Goal: Task Accomplishment & Management: Manage account settings

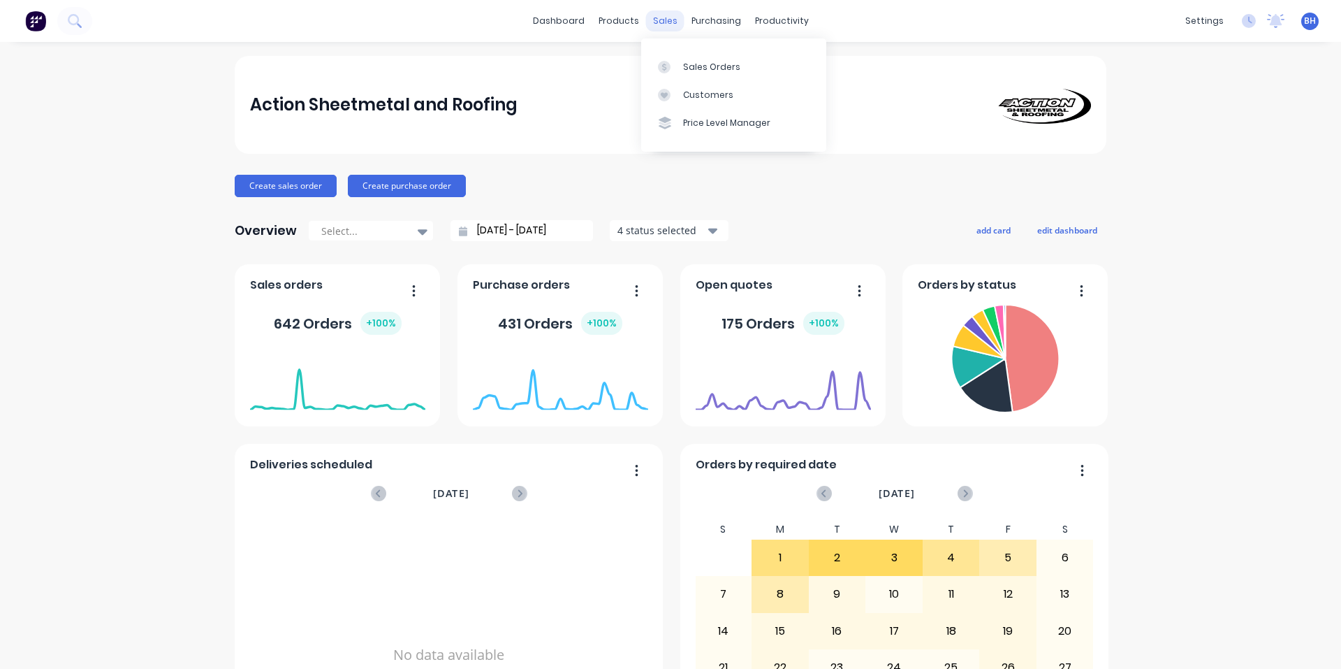
click at [660, 29] on div "sales" at bounding box center [665, 20] width 38 height 21
click at [691, 64] on div "Sales Orders" at bounding box center [711, 67] width 57 height 13
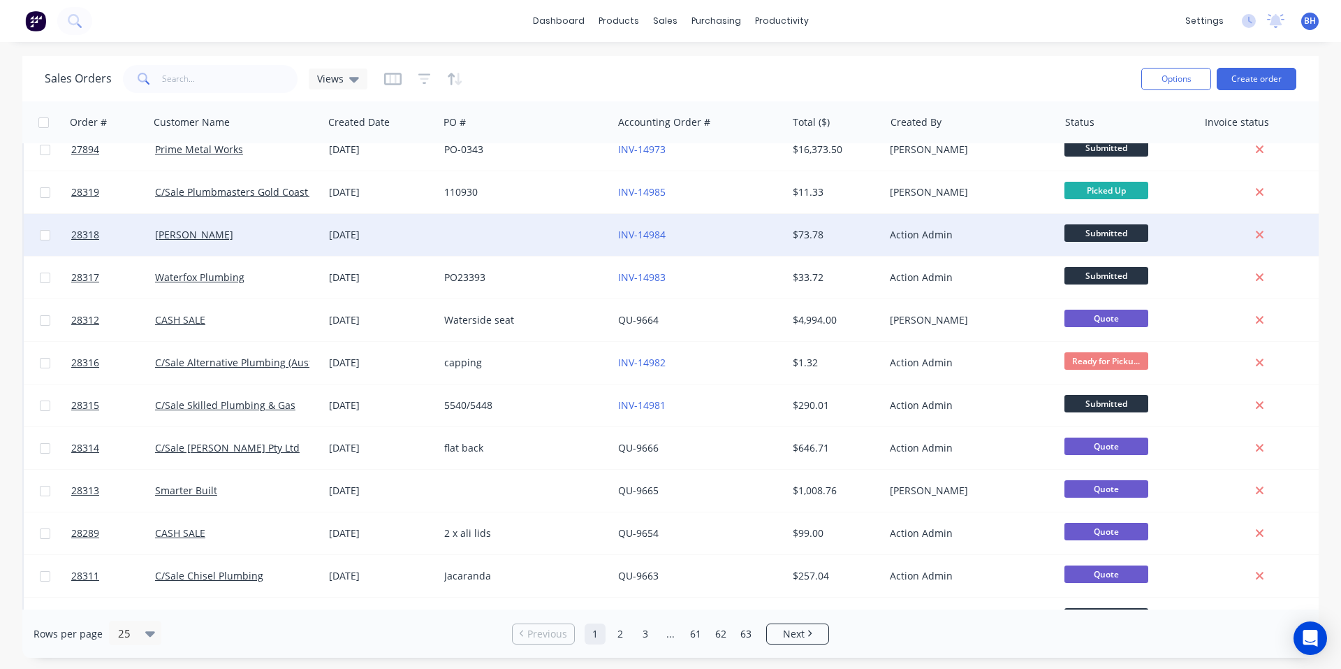
scroll to position [489, 0]
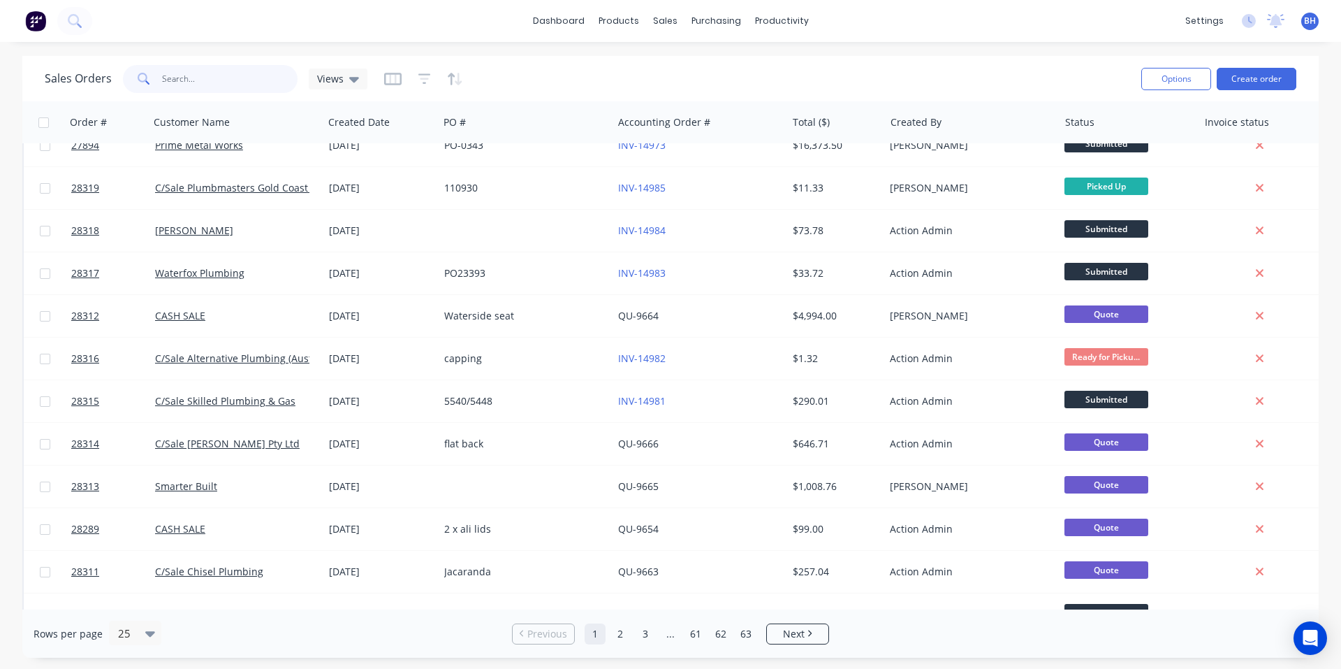
click at [193, 88] on input "text" at bounding box center [230, 79] width 136 height 28
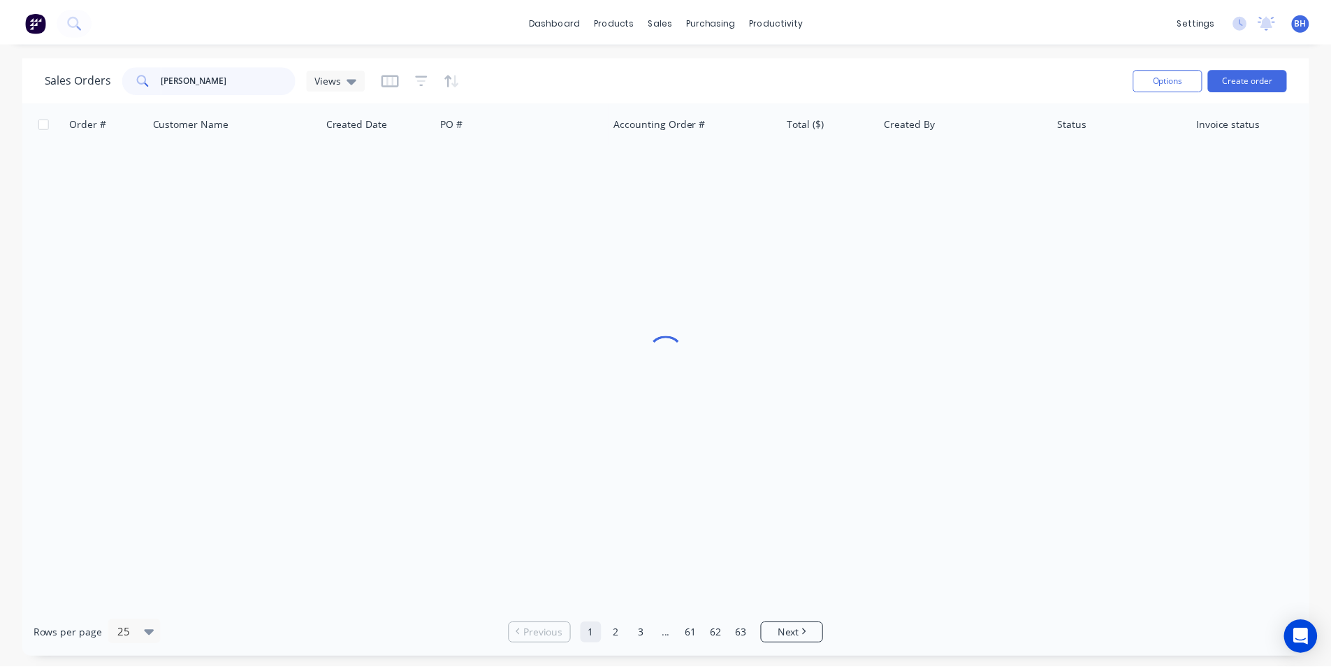
scroll to position [0, 0]
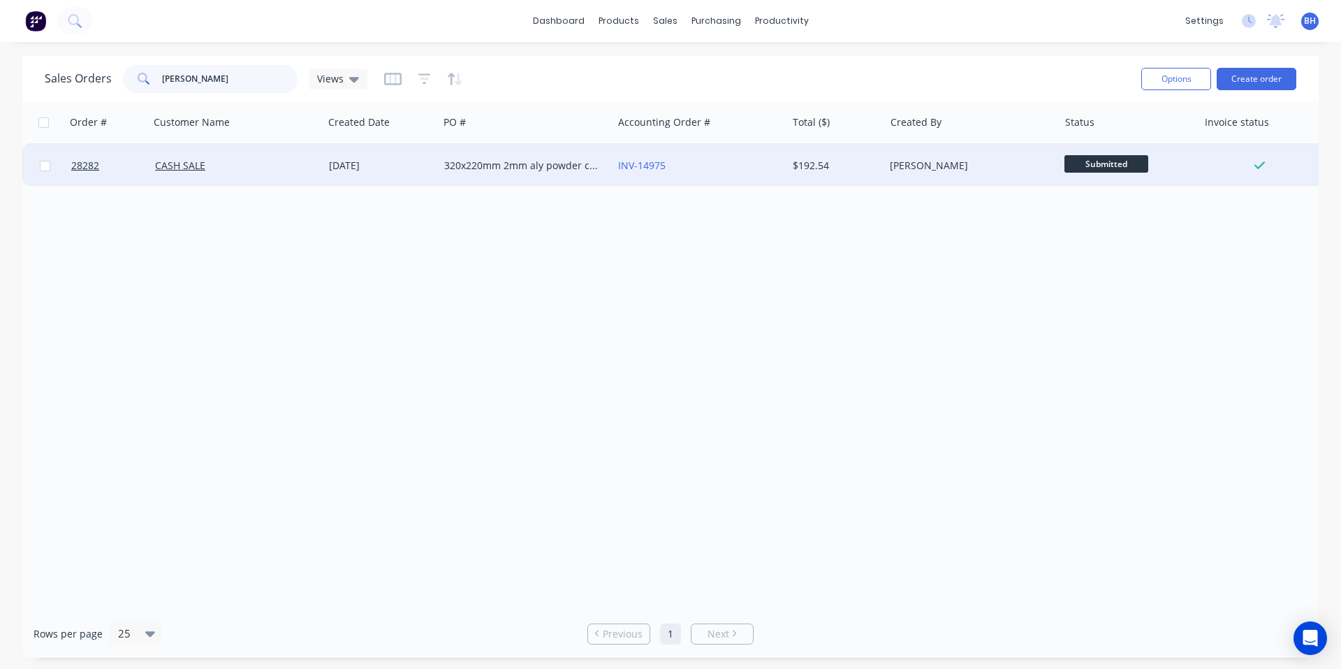
type input "[PERSON_NAME]"
click at [386, 170] on div "[DATE]" at bounding box center [381, 166] width 104 height 14
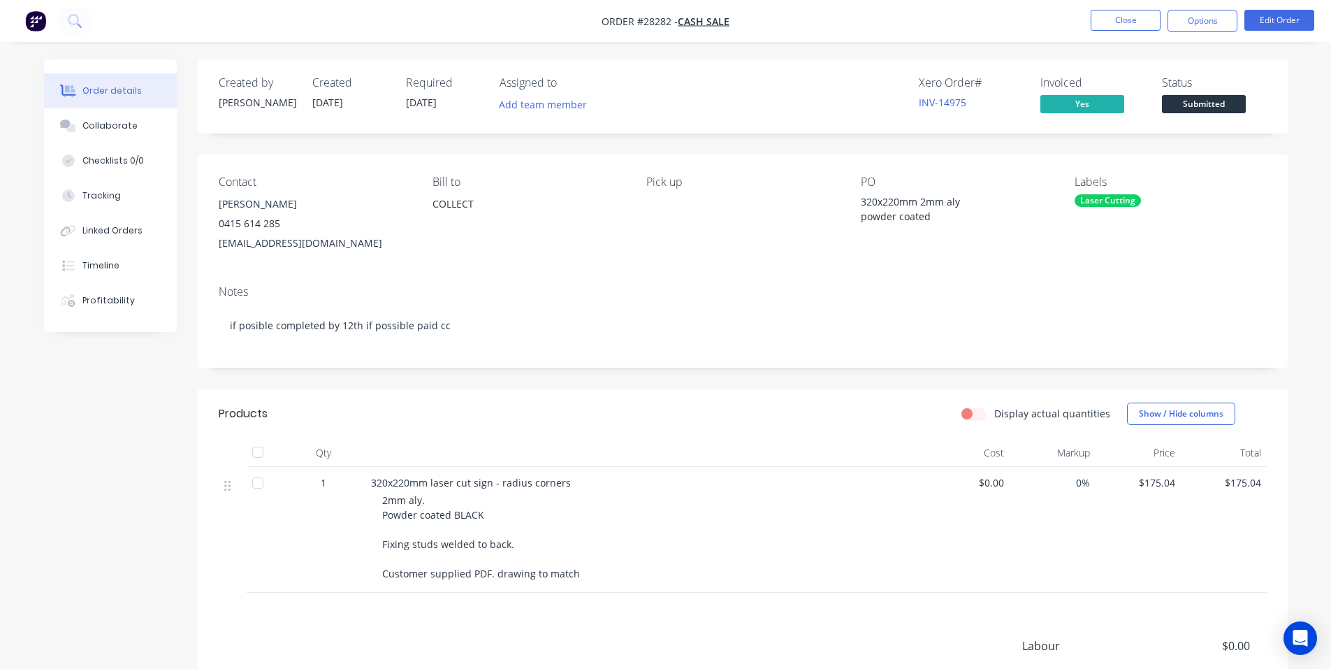
click at [321, 242] on div "[EMAIL_ADDRESS][DOMAIN_NAME]" at bounding box center [314, 243] width 191 height 20
drag, startPoint x: 351, startPoint y: 240, endPoint x: 216, endPoint y: 247, distance: 135.8
click at [216, 247] on div "Contact [PERSON_NAME] [PHONE_NUMBER] [EMAIL_ADDRESS][DOMAIN_NAME] [PERSON_NAME]…" at bounding box center [743, 213] width 1090 height 119
copy div "[EMAIL_ADDRESS][DOMAIN_NAME]"
click at [1198, 28] on button "Options" at bounding box center [1202, 21] width 70 height 22
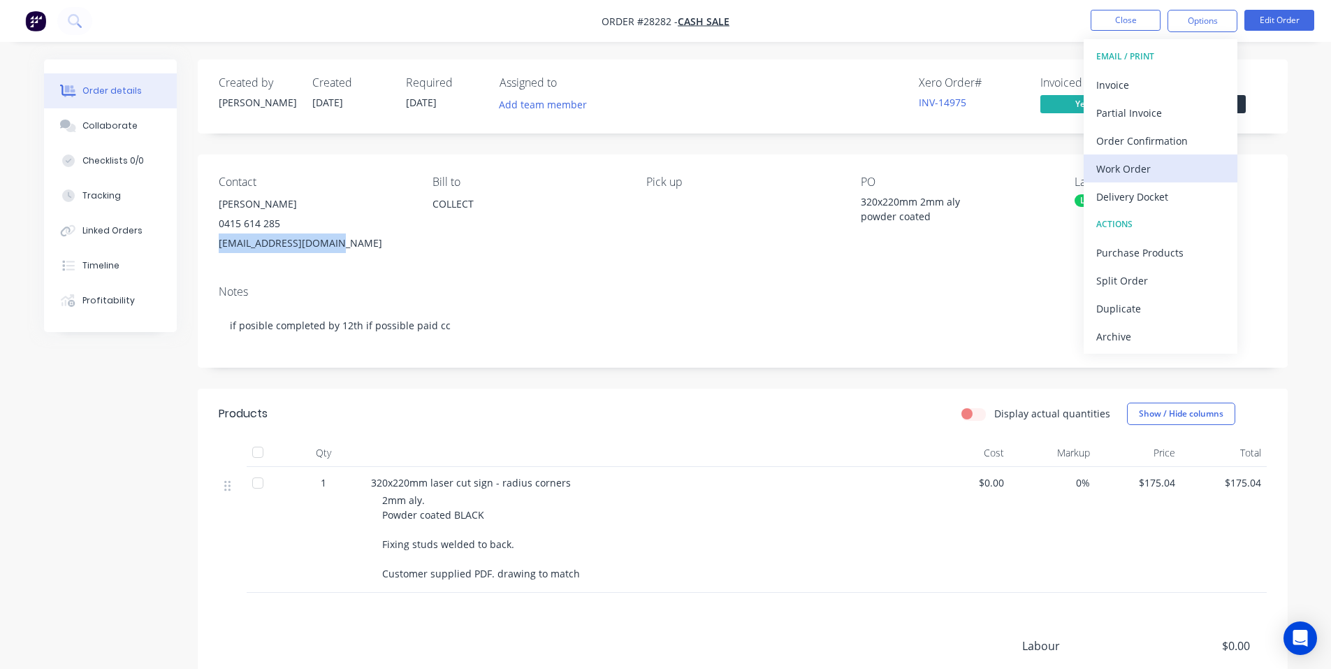
click at [1156, 171] on div "Work Order" at bounding box center [1160, 169] width 129 height 20
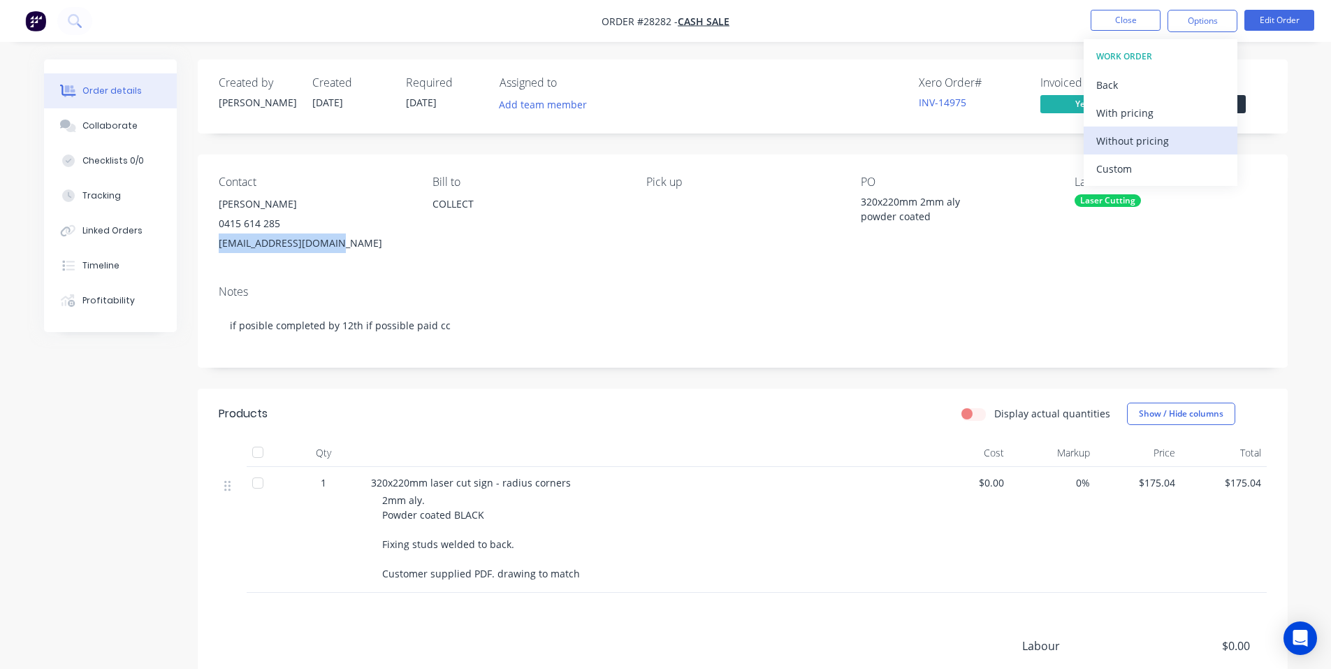
click at [1161, 137] on div "Without pricing" at bounding box center [1160, 141] width 129 height 20
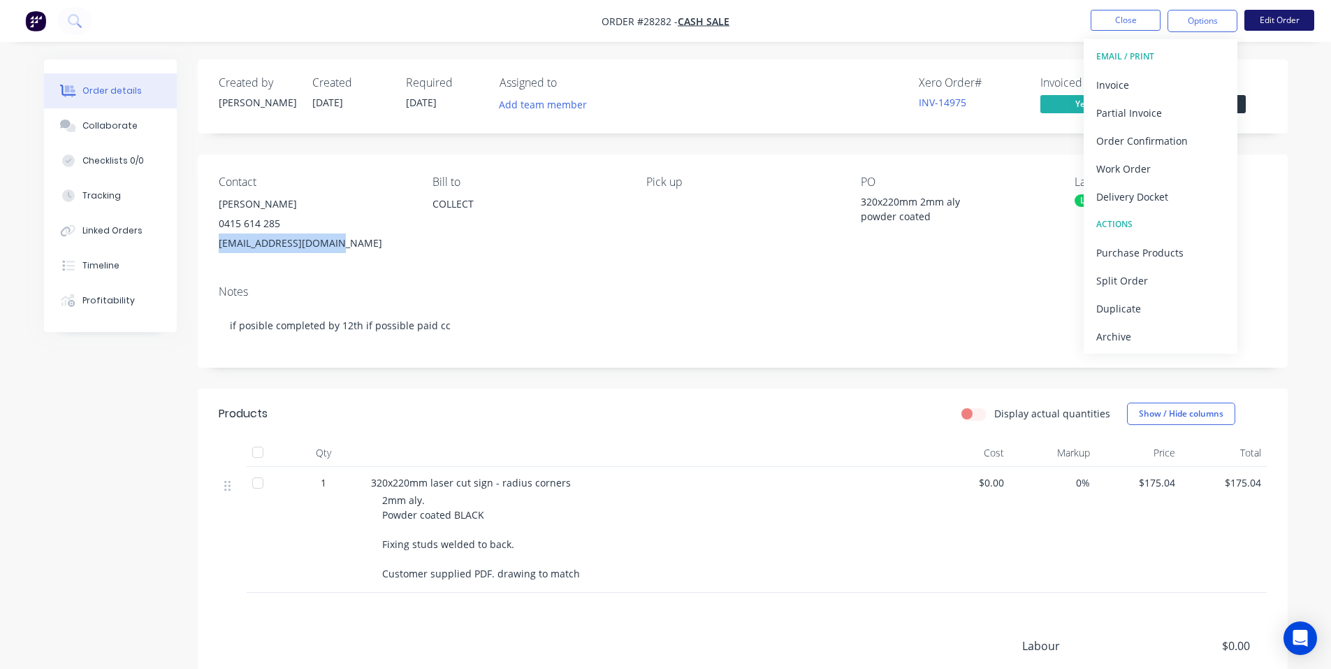
click at [1275, 13] on button "Edit Order" at bounding box center [1279, 20] width 70 height 21
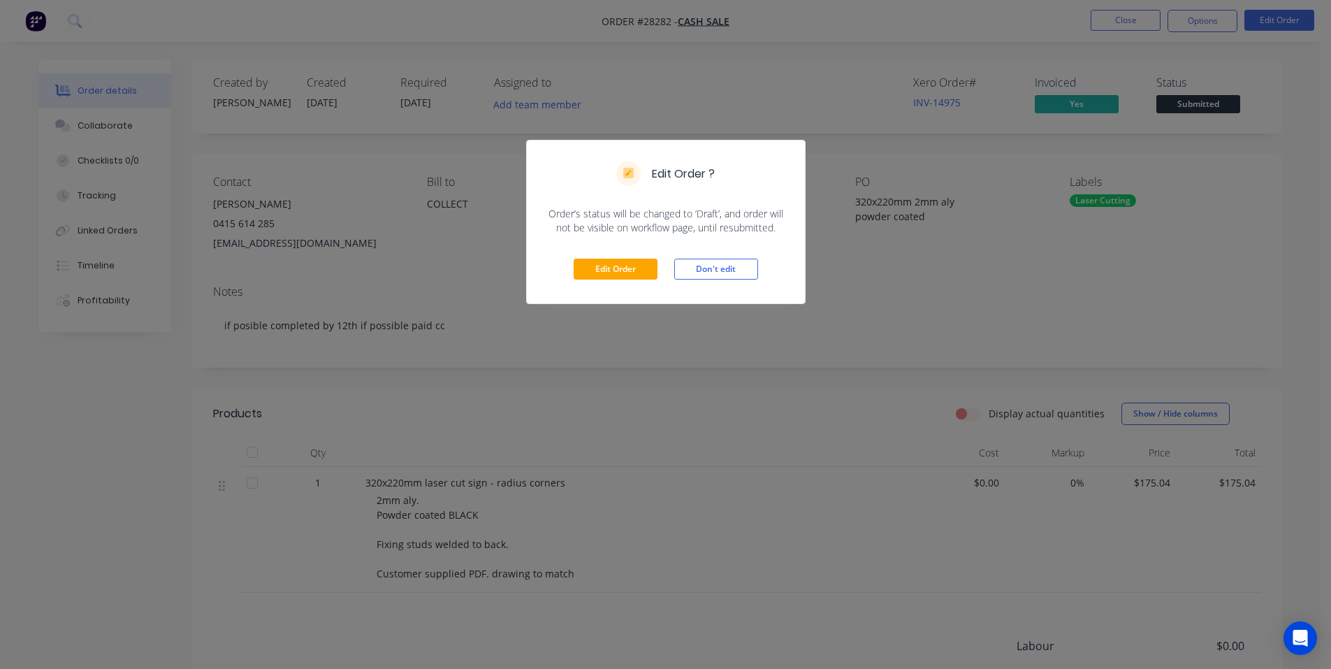
click at [618, 255] on div "Edit Order Don't edit" at bounding box center [666, 269] width 278 height 68
click at [618, 262] on button "Edit Order" at bounding box center [616, 269] width 84 height 21
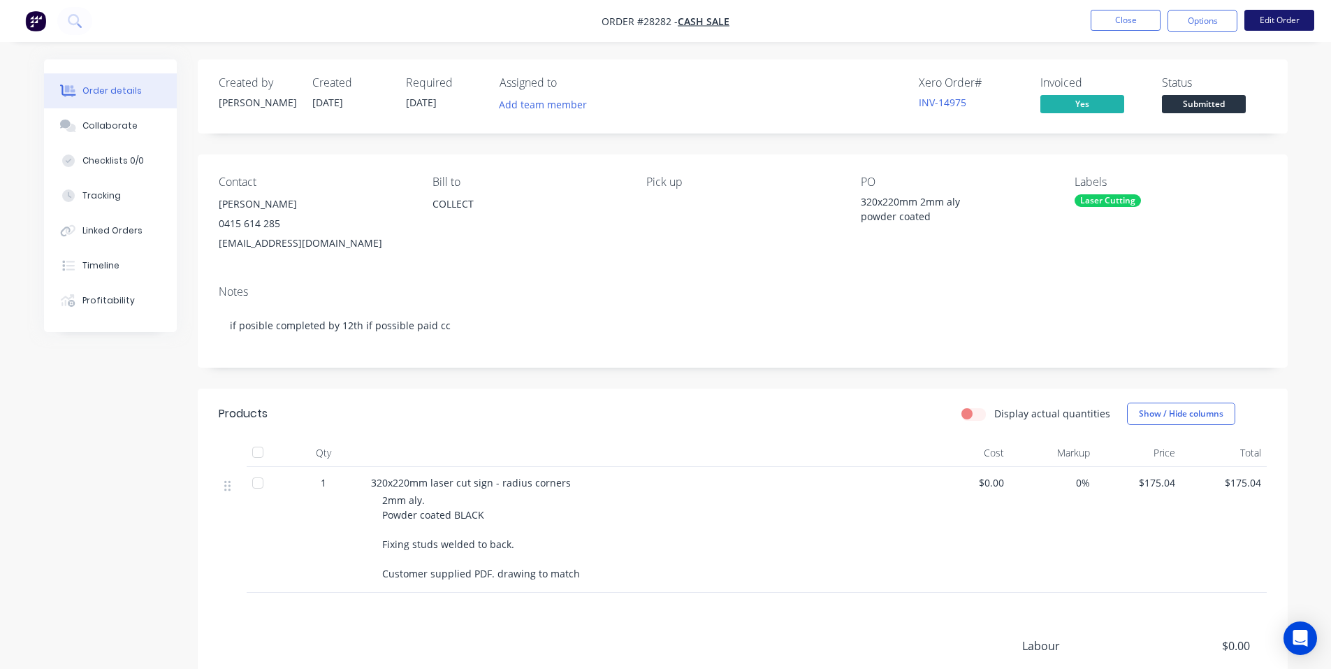
click at [1281, 19] on button "Edit Order" at bounding box center [1279, 20] width 70 height 21
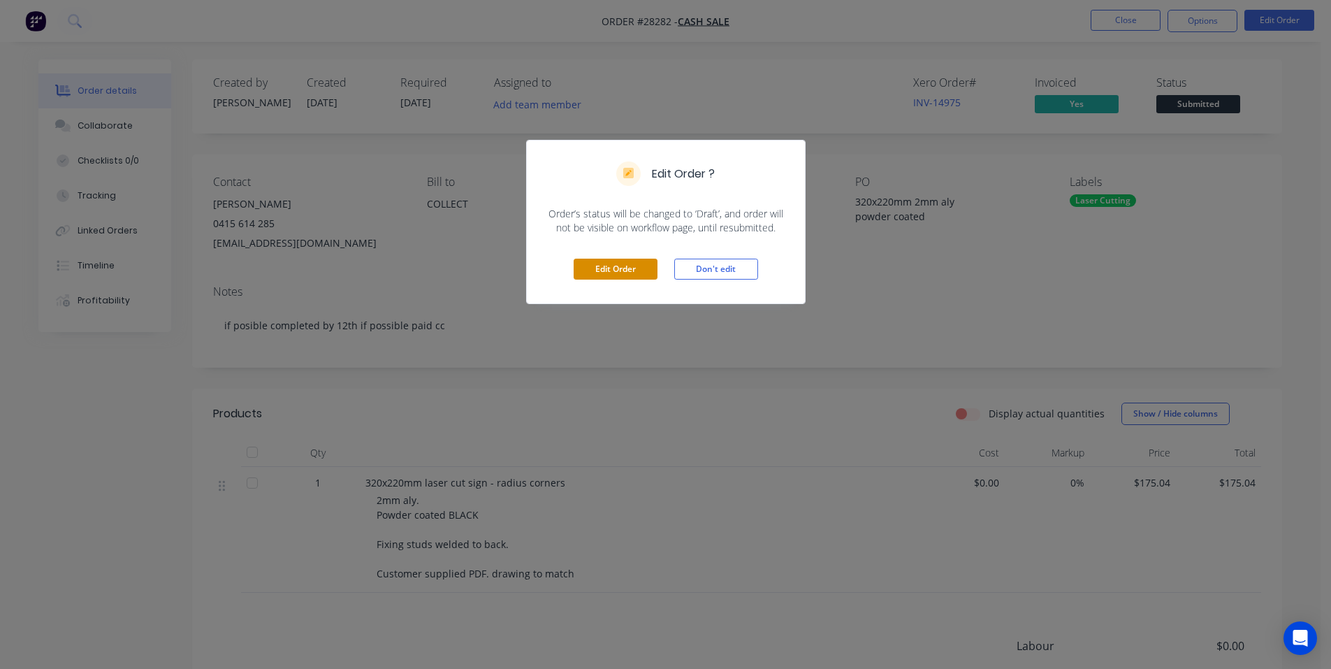
click at [639, 269] on button "Edit Order" at bounding box center [616, 269] width 84 height 21
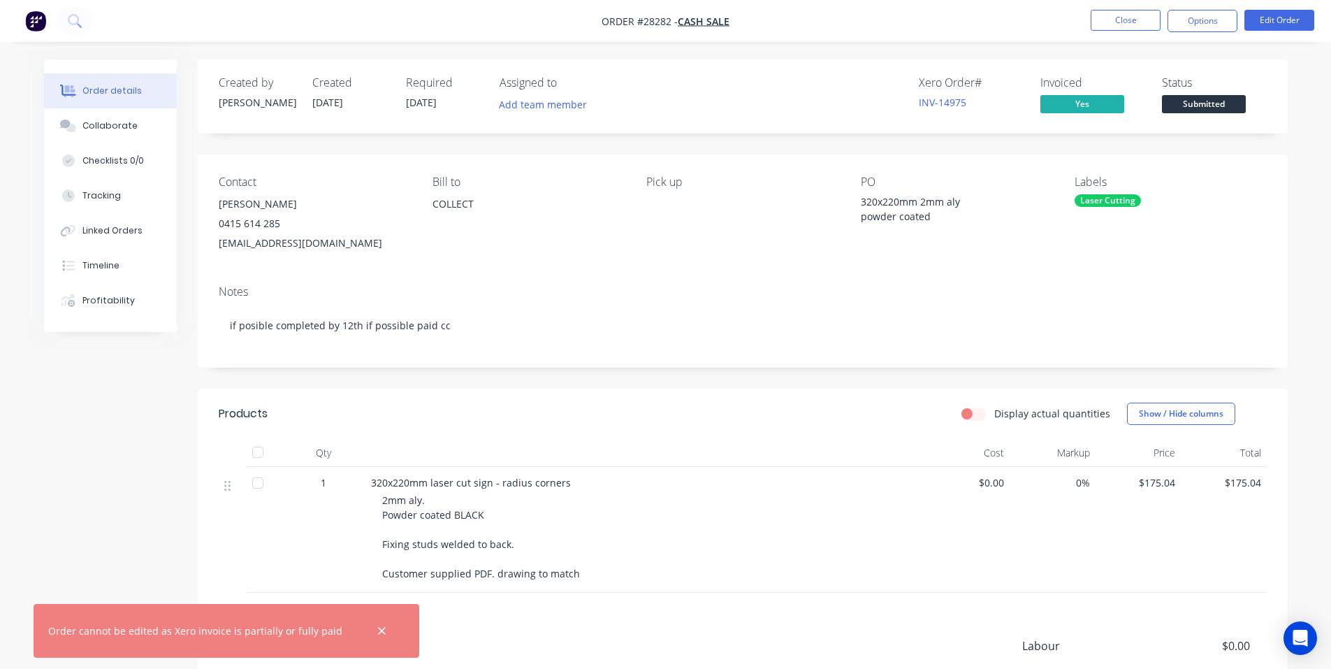
click at [420, 105] on span "[DATE]" at bounding box center [421, 102] width 31 height 13
click at [418, 99] on span "[DATE]" at bounding box center [421, 102] width 31 height 13
click at [425, 85] on div "Required" at bounding box center [444, 82] width 77 height 13
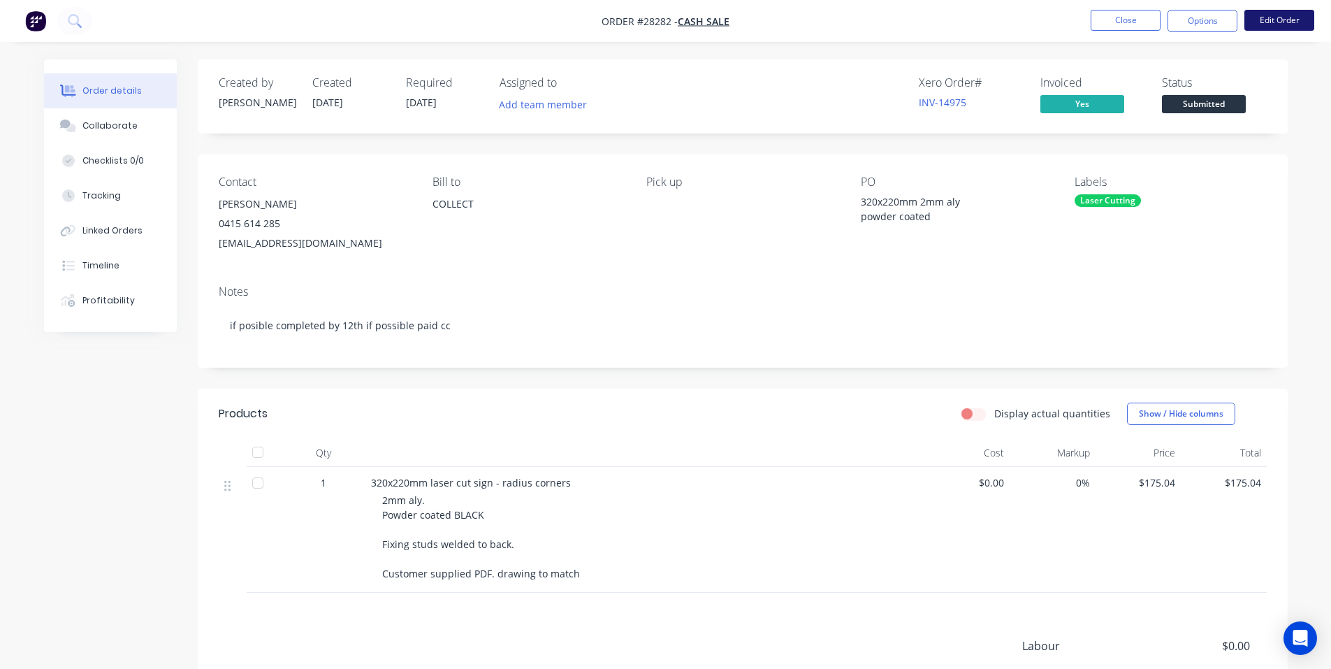
click at [1263, 20] on button "Edit Order" at bounding box center [1279, 20] width 70 height 21
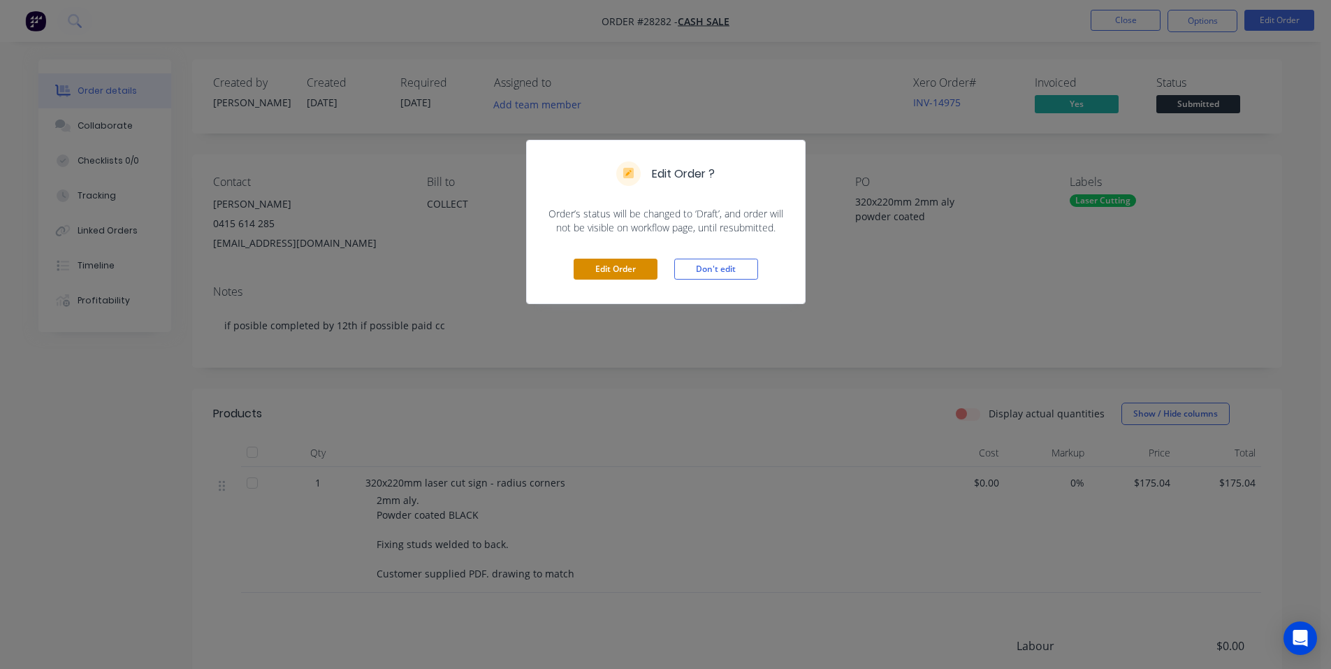
click at [625, 268] on button "Edit Order" at bounding box center [616, 269] width 84 height 21
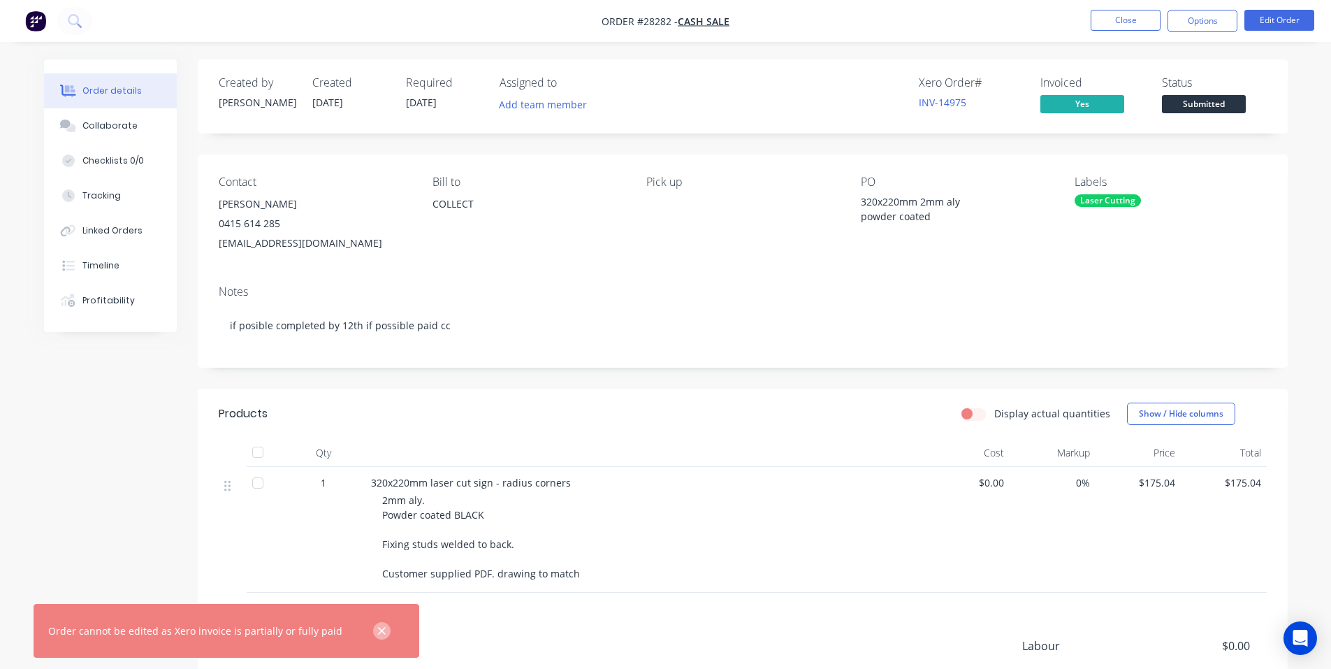
click at [378, 631] on icon "button" at bounding box center [382, 631] width 8 height 8
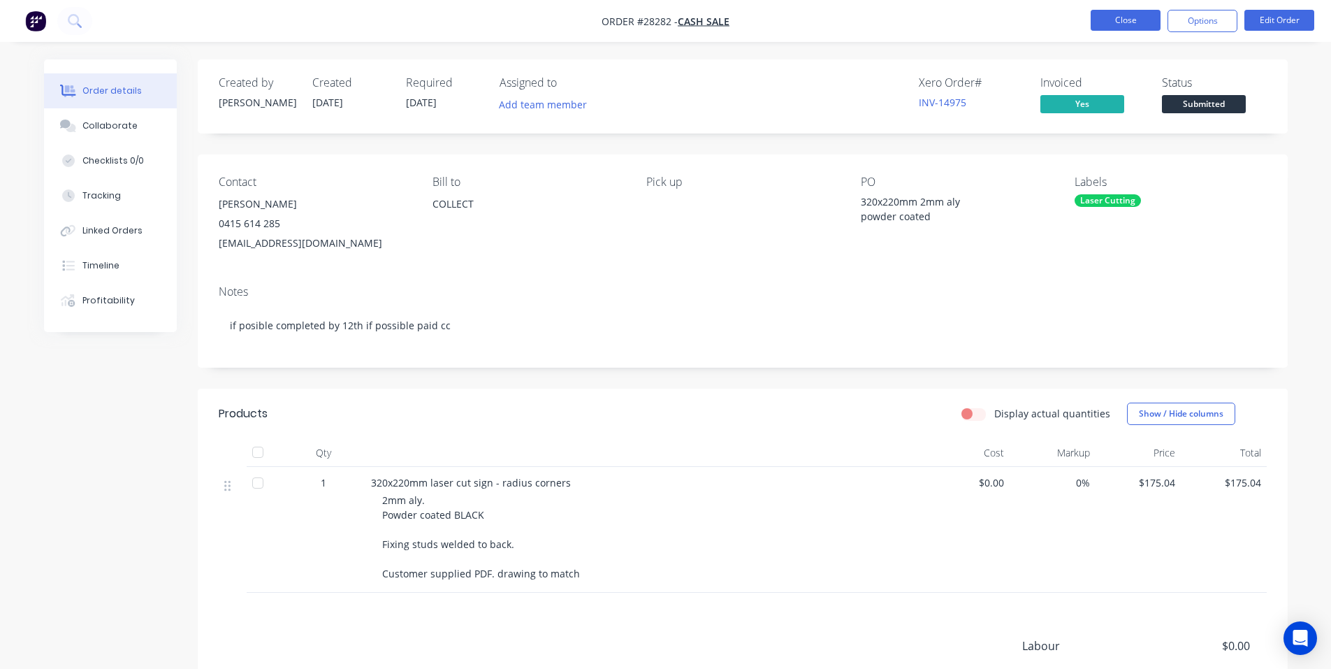
click at [1128, 22] on button "Close" at bounding box center [1126, 20] width 70 height 21
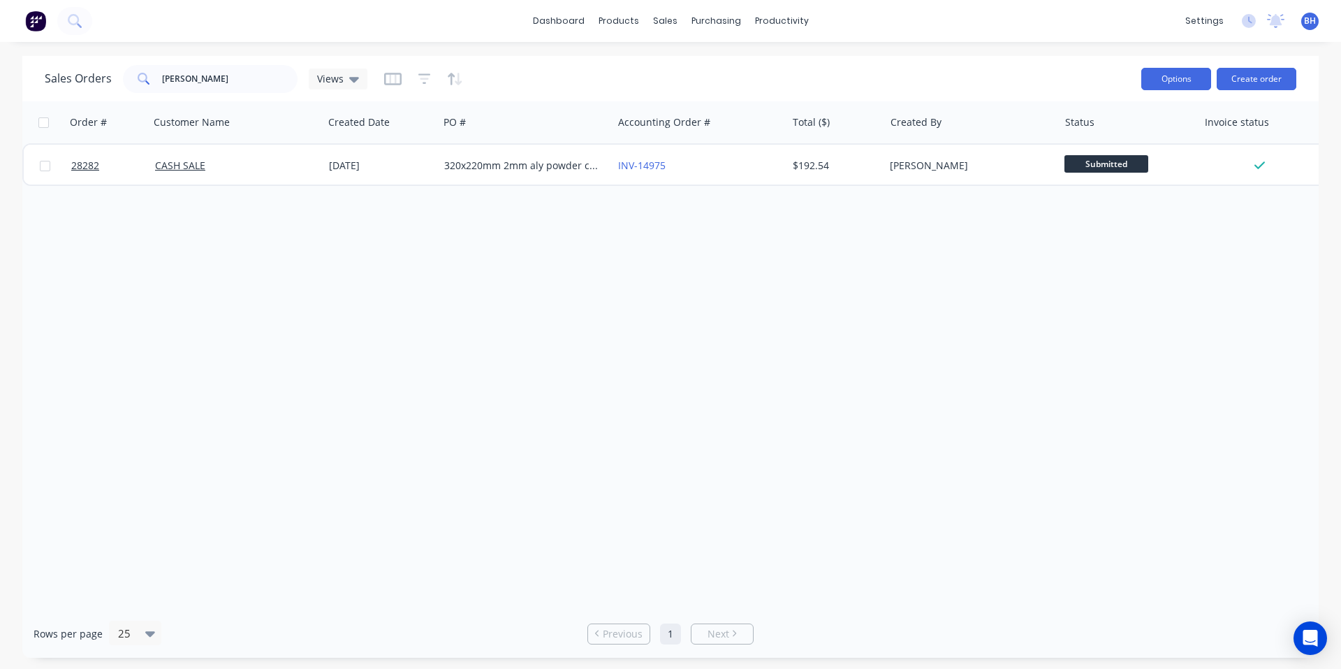
click at [1200, 80] on button "Options" at bounding box center [1177, 79] width 70 height 22
click at [1112, 66] on div "Sales Orders [PERSON_NAME] Views" at bounding box center [588, 78] width 1086 height 34
click at [1164, 79] on button "Options" at bounding box center [1177, 79] width 70 height 22
click at [887, 56] on div "Sales Orders [PERSON_NAME] Views Options Change Status Archive Export Create or…" at bounding box center [670, 78] width 1297 height 45
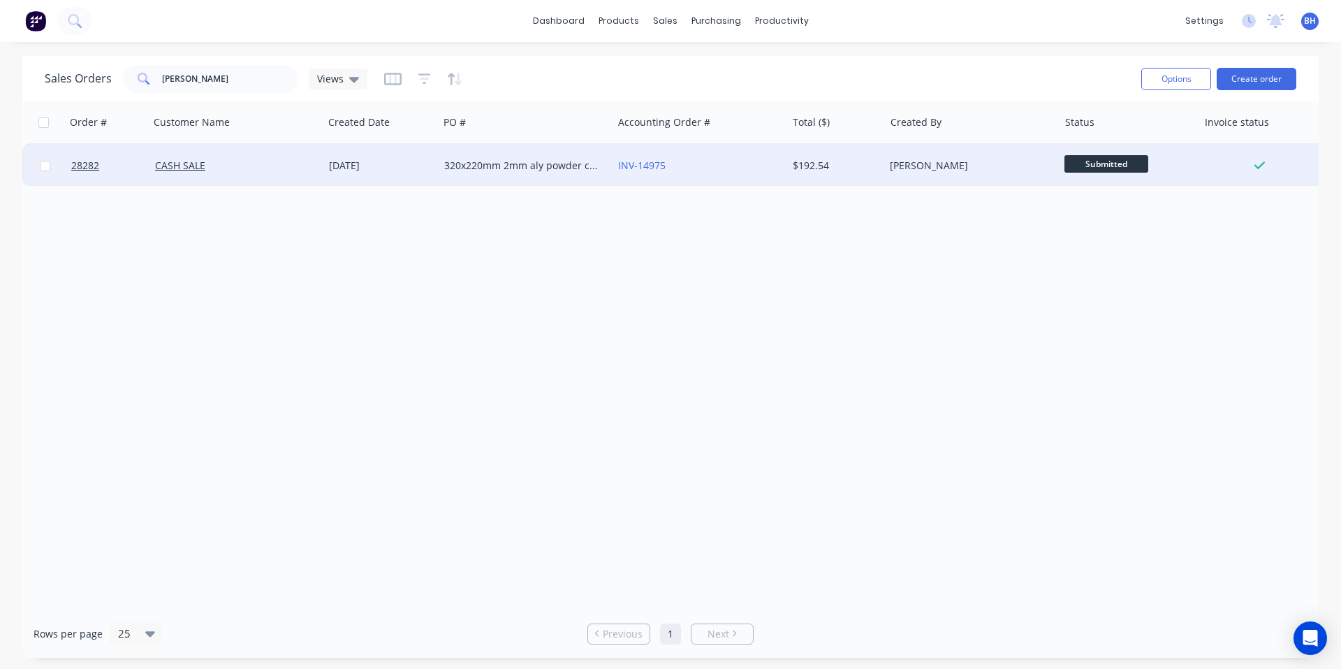
click at [210, 165] on div "CASH SALE" at bounding box center [232, 166] width 155 height 14
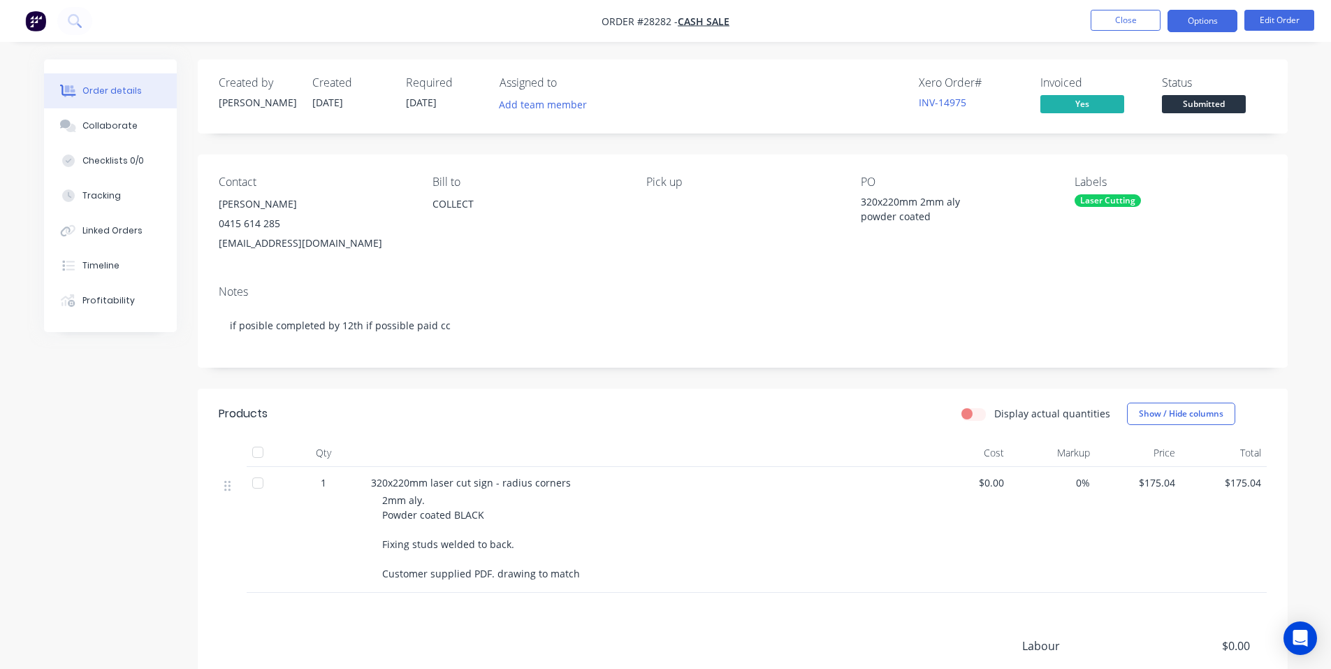
click at [1204, 15] on button "Options" at bounding box center [1202, 21] width 70 height 22
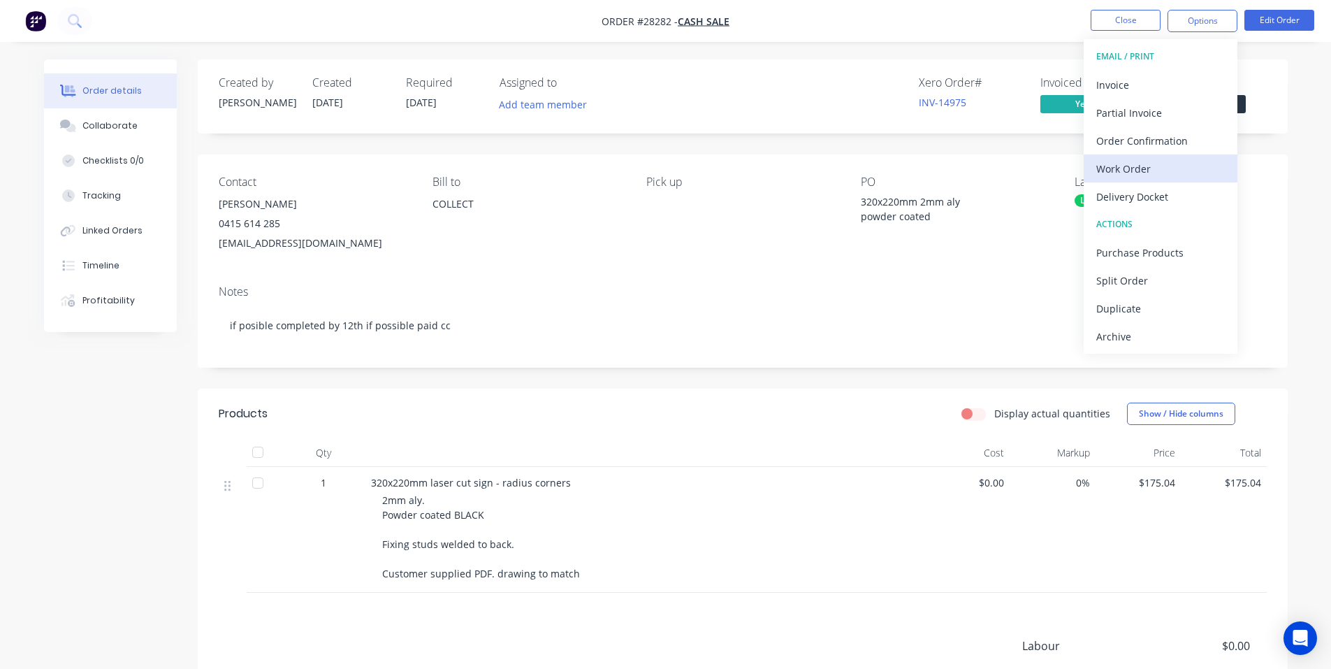
click at [1147, 167] on div "Work Order" at bounding box center [1160, 169] width 129 height 20
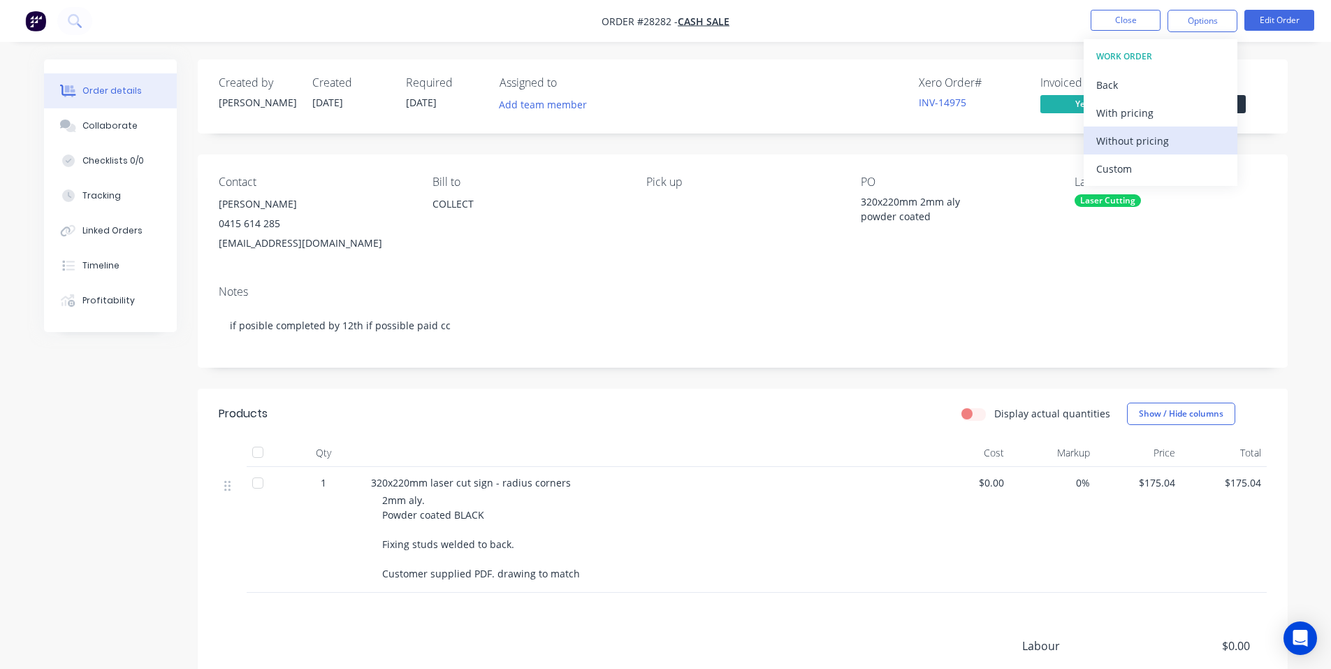
click at [1154, 141] on div "Without pricing" at bounding box center [1160, 141] width 129 height 20
click at [1303, 172] on div "Order details Collaborate Checklists 0/0 Tracking Linked Orders Timeline Profit…" at bounding box center [665, 420] width 1331 height 841
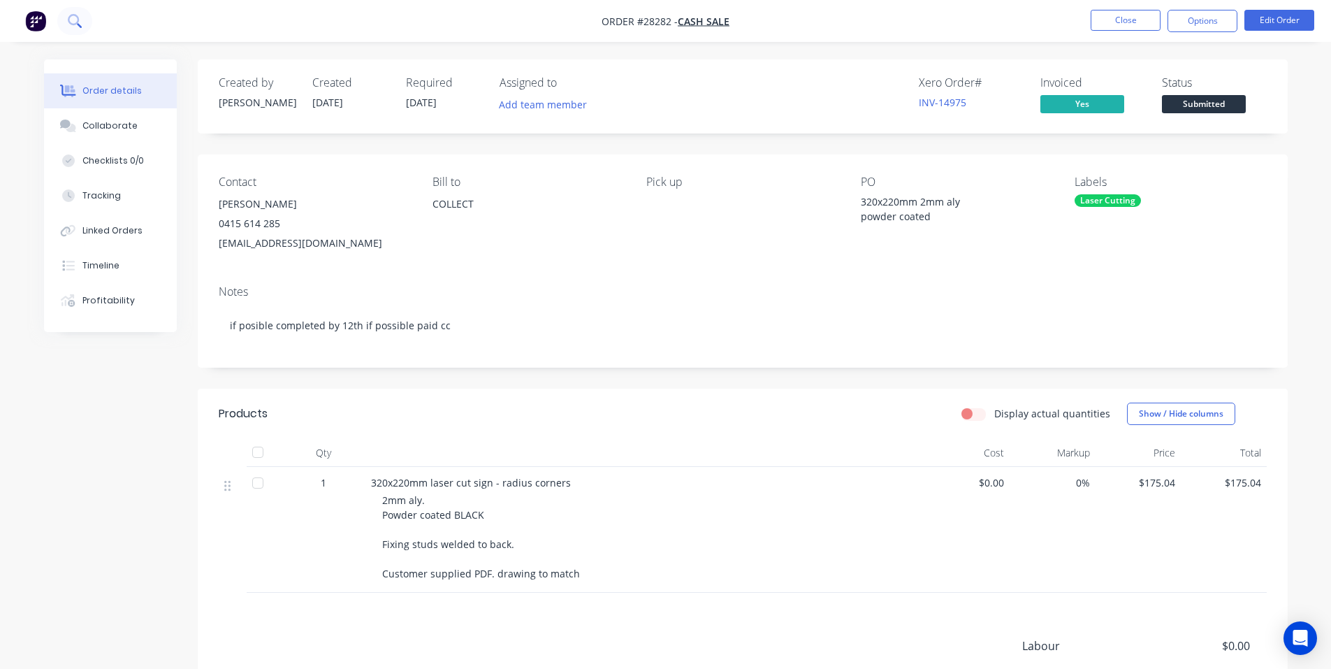
click at [76, 25] on icon at bounding box center [74, 20] width 13 height 13
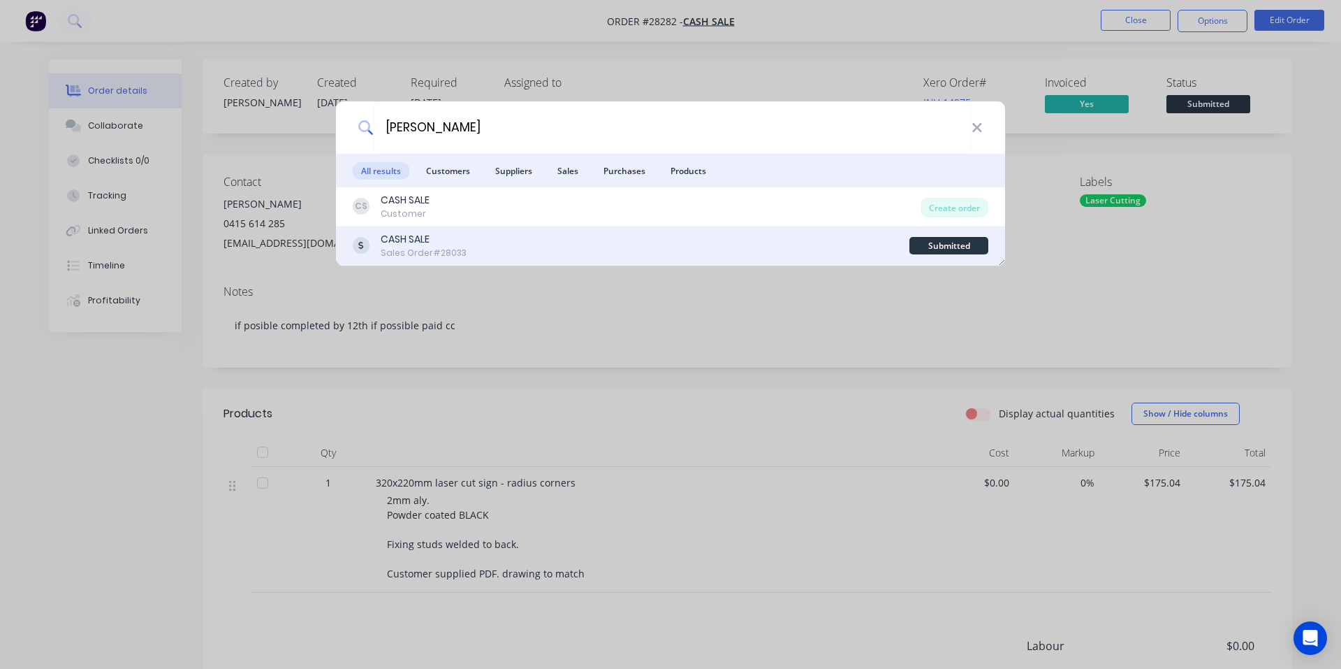
type input "[PERSON_NAME]"
click at [516, 242] on div "CASH SALE Sales Order #28033" at bounding box center [631, 245] width 557 height 27
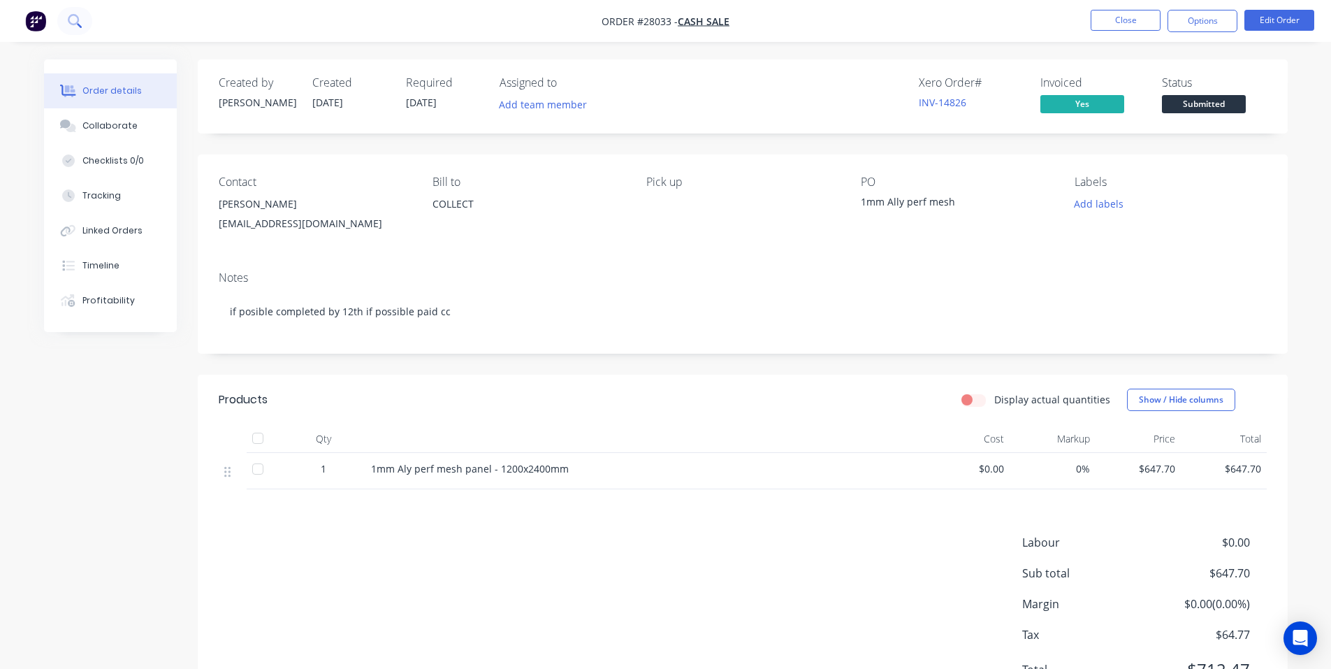
click at [68, 21] on icon at bounding box center [74, 20] width 13 height 13
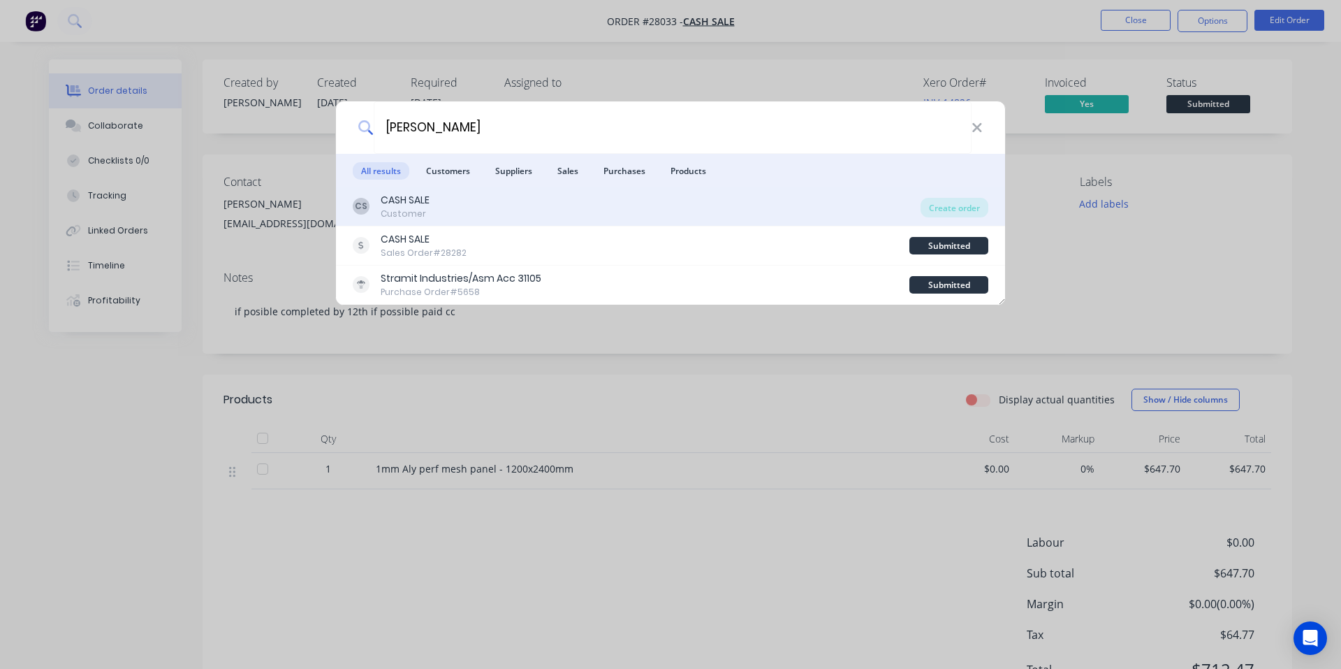
type input "[PERSON_NAME]"
click at [523, 209] on div "CS CASH SALE Customer" at bounding box center [637, 206] width 568 height 27
